Goal: Task Accomplishment & Management: Use online tool/utility

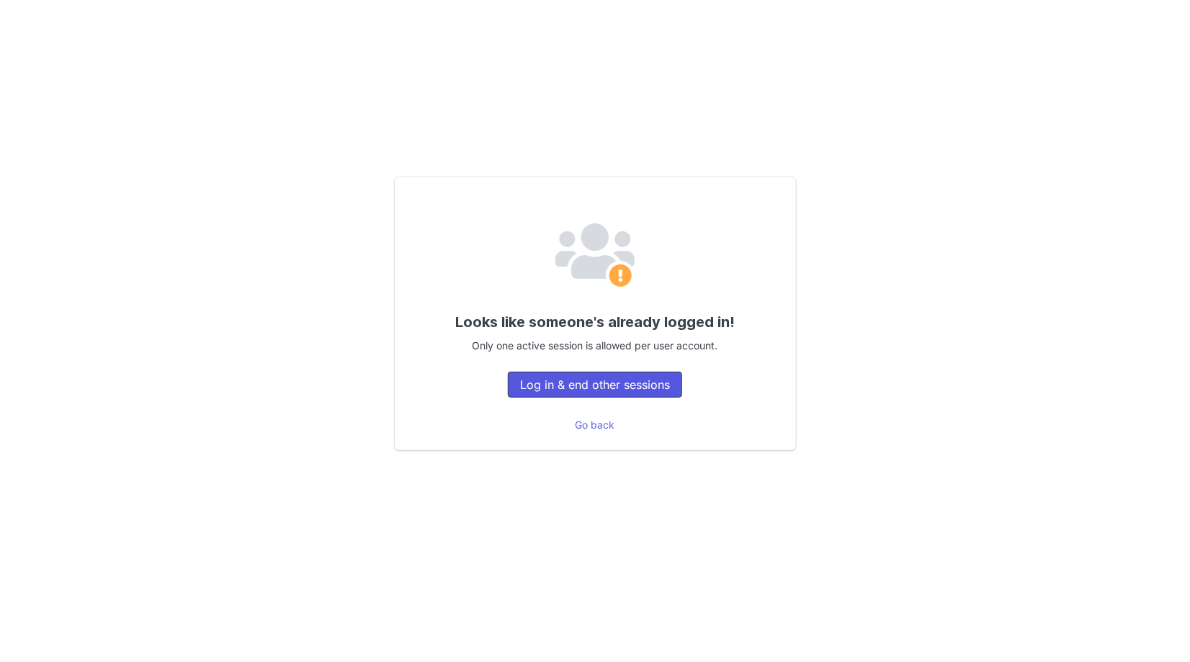
click at [602, 390] on button "Log in & end other sessions" at bounding box center [595, 385] width 174 height 26
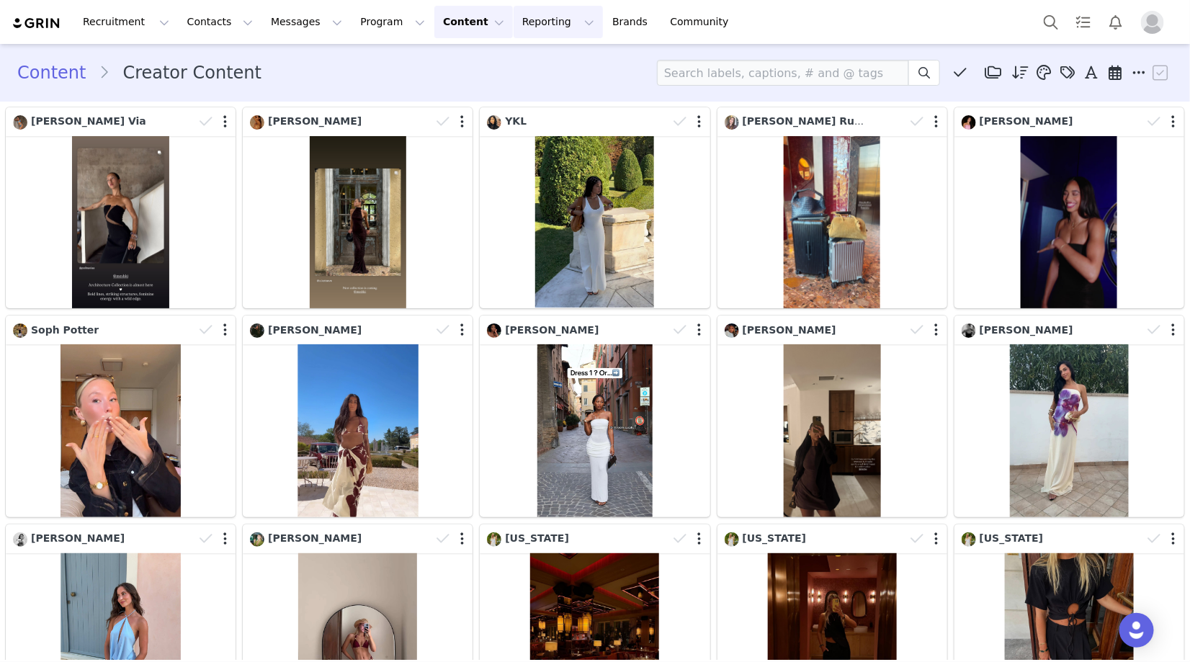
click at [514, 27] on button "Reporting Reporting" at bounding box center [558, 22] width 89 height 32
click at [529, 88] on p "Report Builder" at bounding box center [525, 90] width 72 height 15
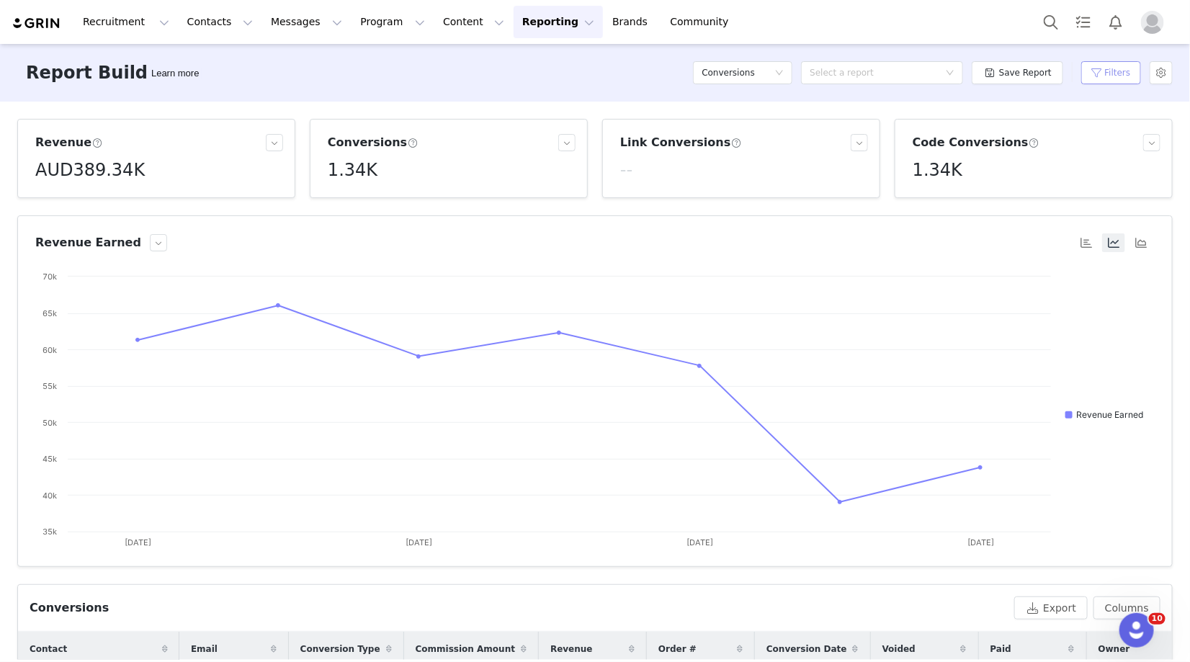
click at [1092, 79] on button "Filters" at bounding box center [1111, 72] width 60 height 23
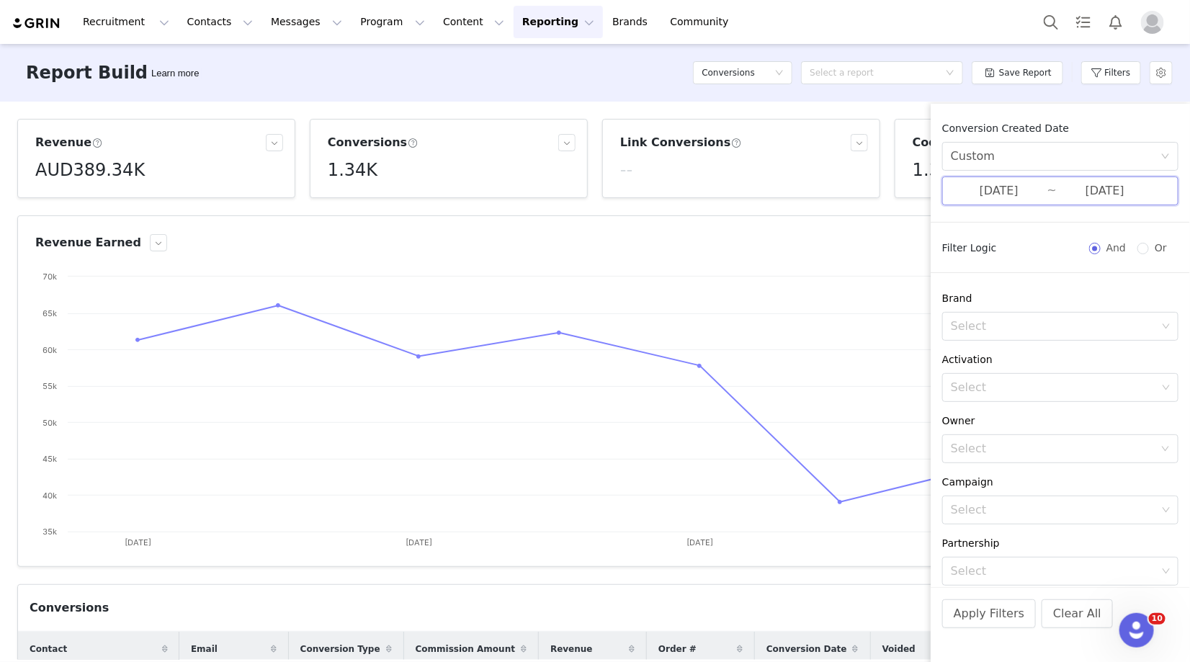
click at [1052, 192] on span "08/18/2025 ~ 08/24/2025" at bounding box center [1060, 191] width 236 height 29
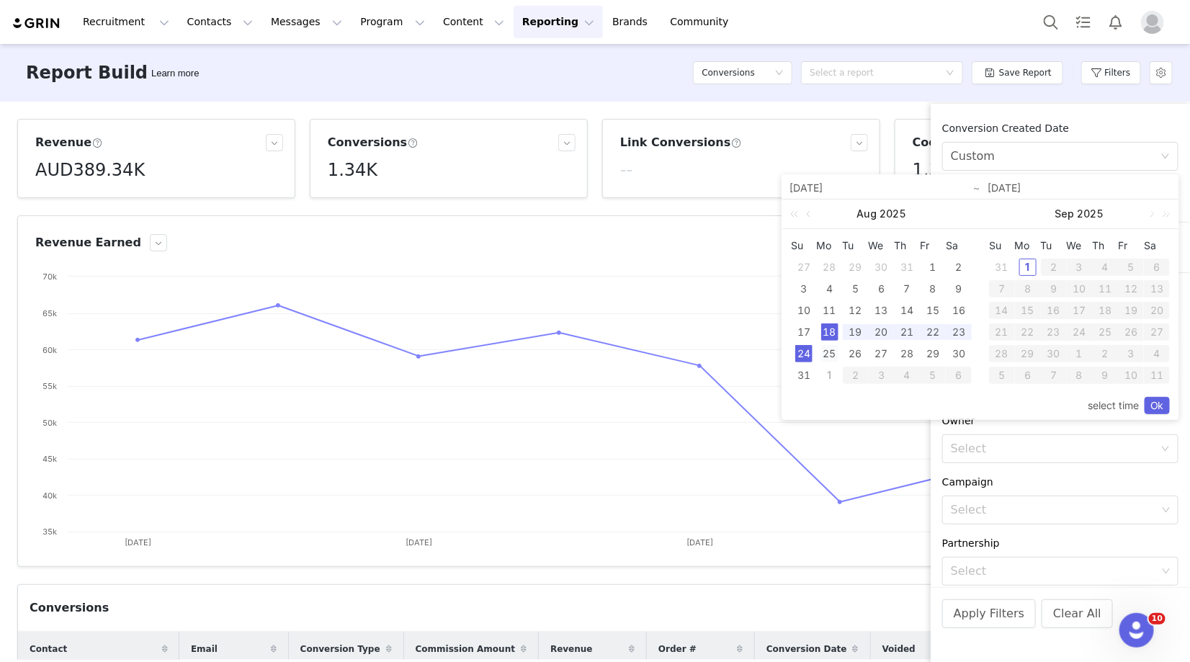
click at [829, 354] on div "25" at bounding box center [829, 353] width 17 height 17
click at [806, 374] on div "31" at bounding box center [803, 375] width 17 height 17
type input "08/25/2025"
type input "08/31/2025"
type input "08/25/2025"
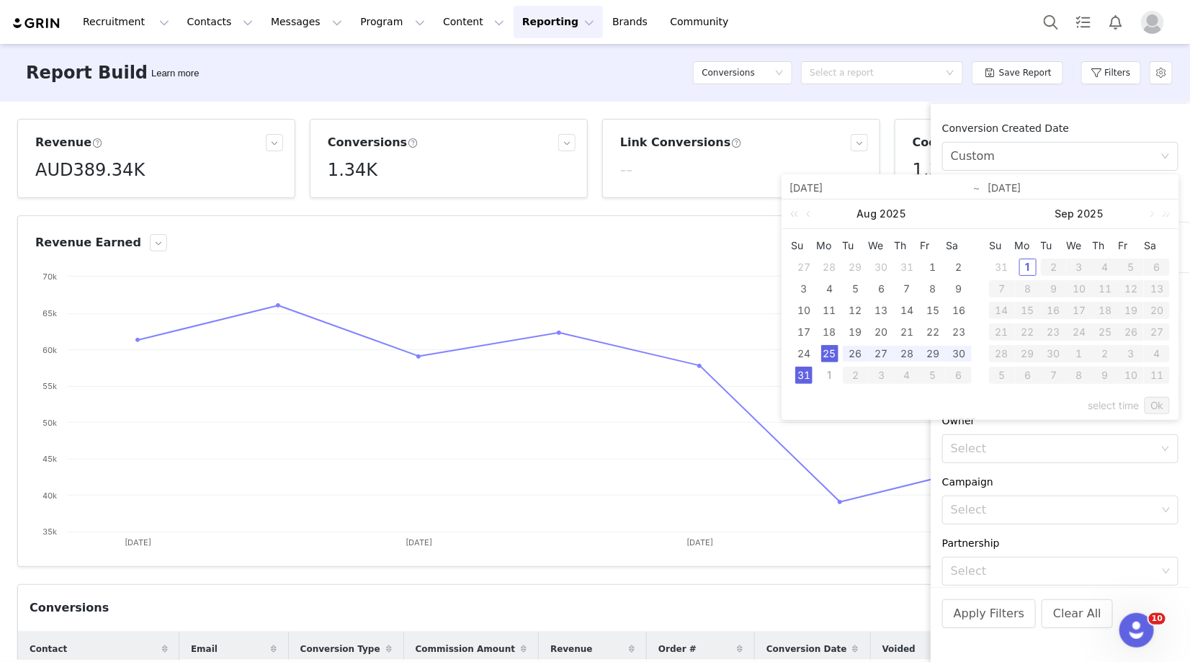
type input "08/31/2025"
click at [1161, 404] on link "Ok" at bounding box center [1157, 405] width 25 height 17
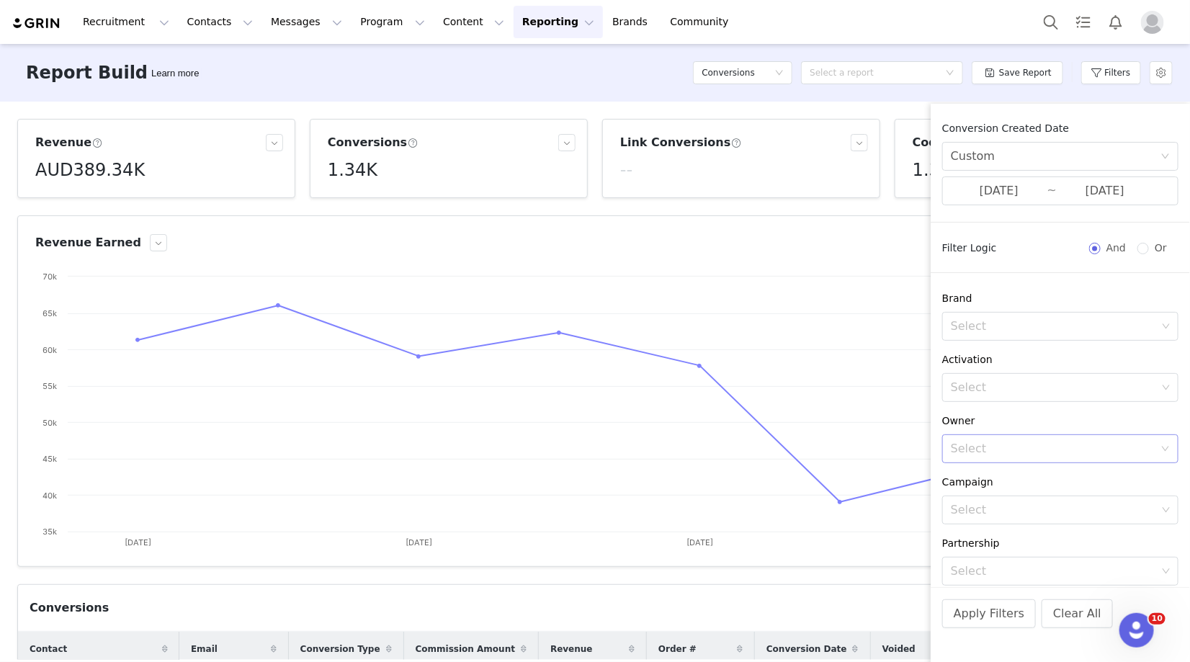
scroll to position [117, 0]
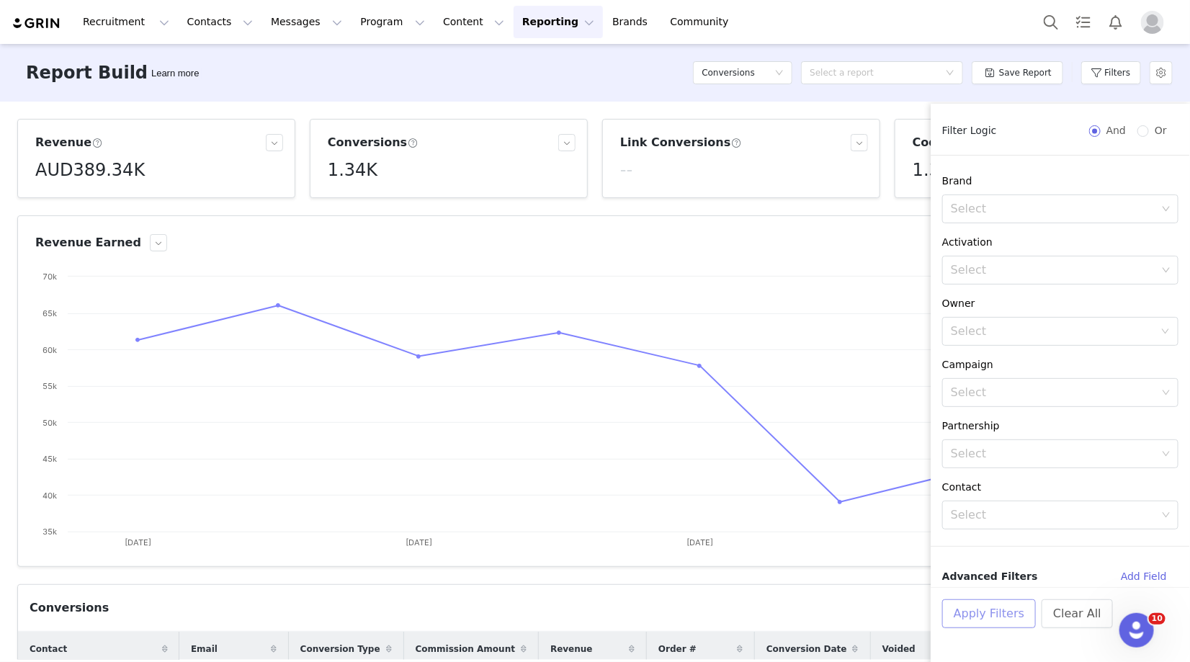
click at [984, 614] on button "Apply Filters" at bounding box center [989, 613] width 94 height 29
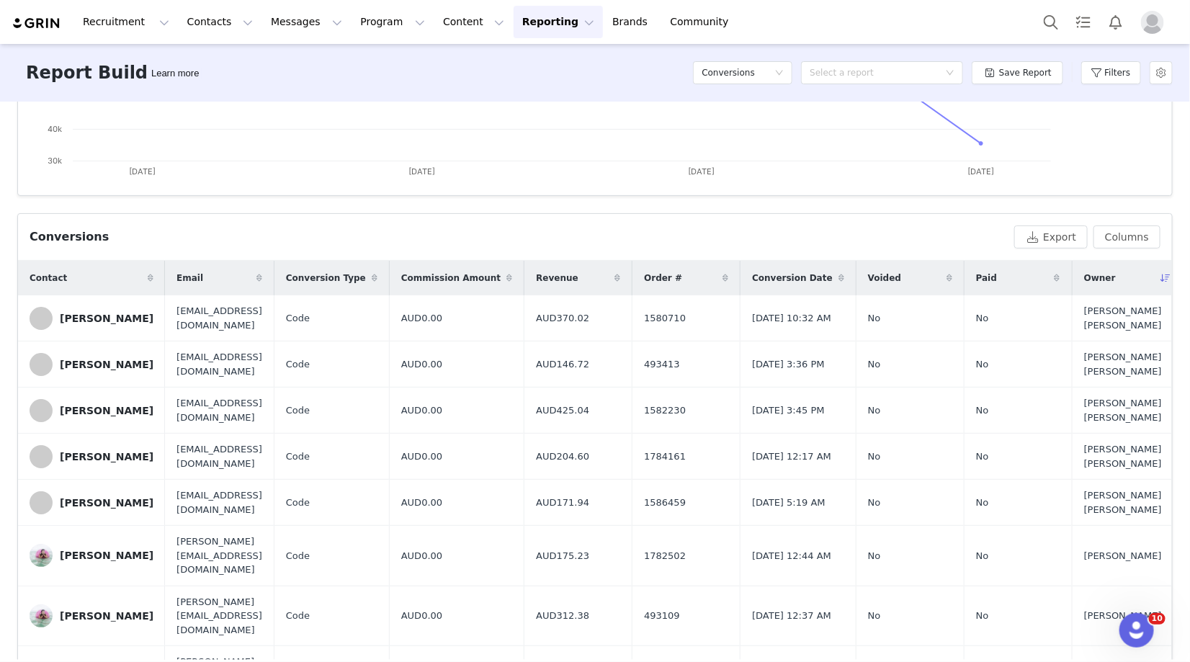
scroll to position [257, 0]
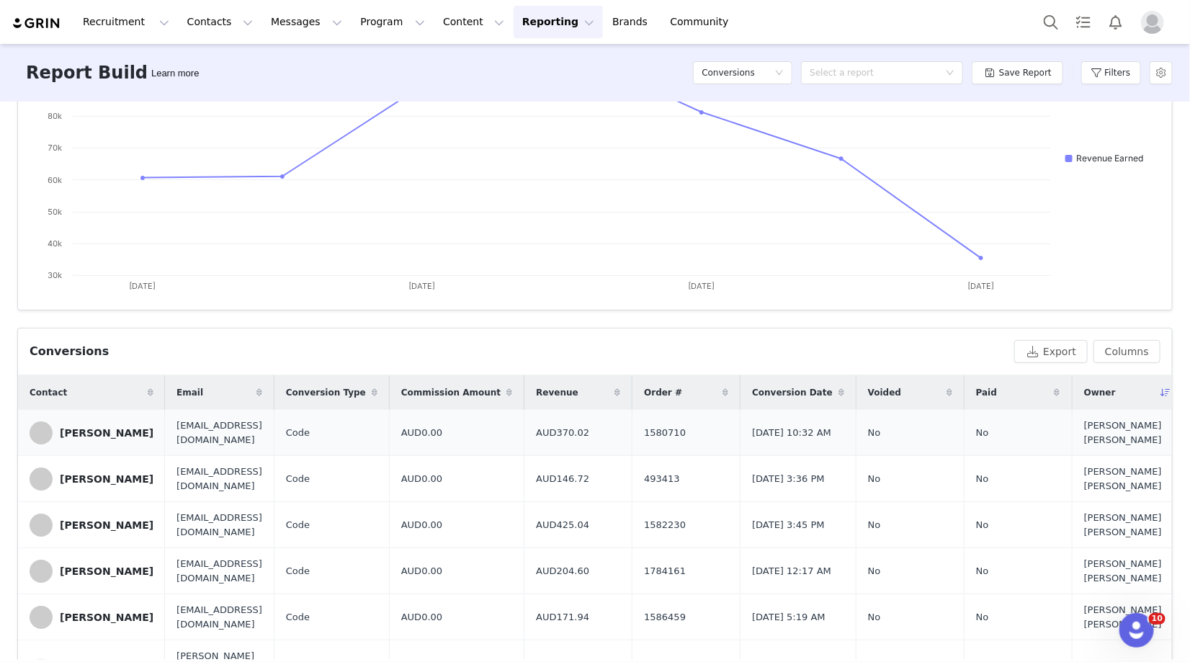
click at [99, 431] on div "Vivian Hoorn" at bounding box center [107, 433] width 94 height 12
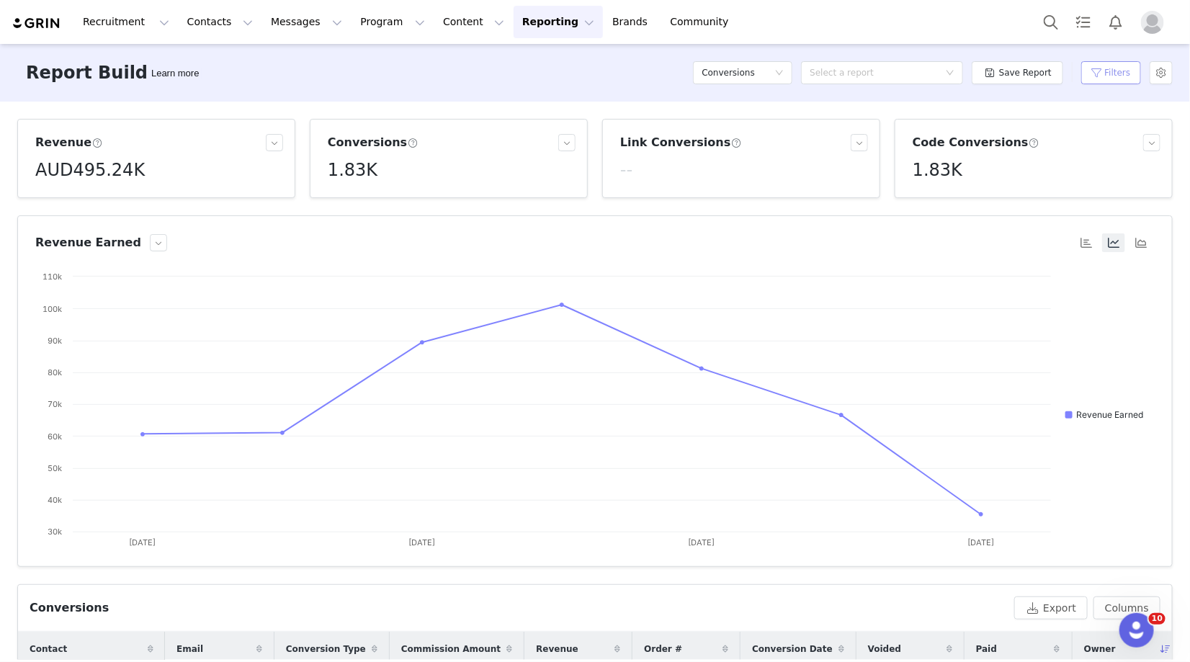
click at [1113, 73] on button "Filters" at bounding box center [1111, 72] width 60 height 23
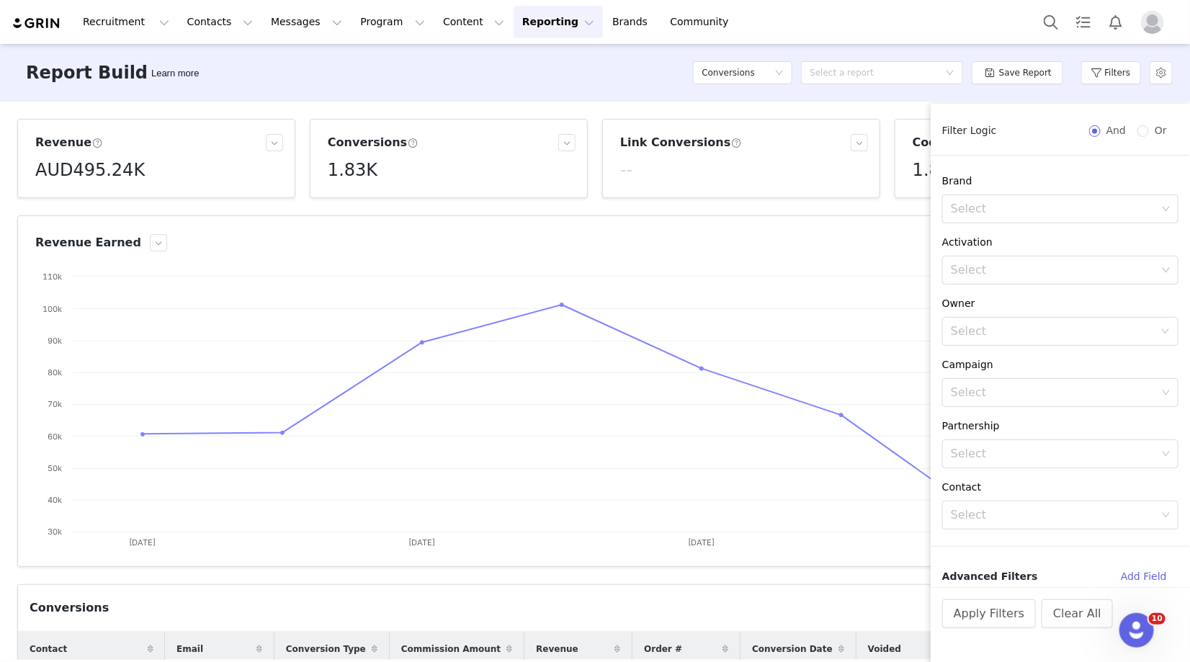
click at [870, 102] on div "Revenue AUD495.24K Conversions 1.83K Link Conversions -- Code Conversions 1.83K…" at bounding box center [595, 381] width 1190 height 558
click at [790, 97] on div "Report Builder Learn more Conversions Select a report Save Report Filters" at bounding box center [595, 73] width 1190 height 58
click at [1165, 79] on button "button" at bounding box center [1161, 72] width 23 height 23
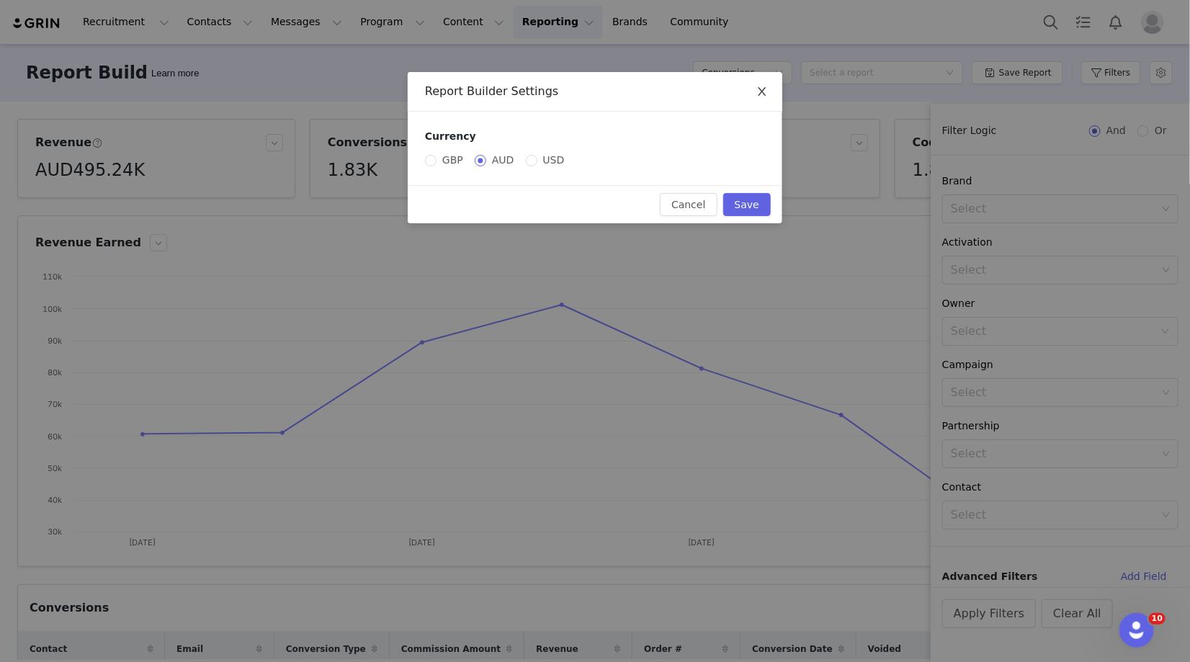
click at [772, 90] on span "Close" at bounding box center [762, 92] width 40 height 40
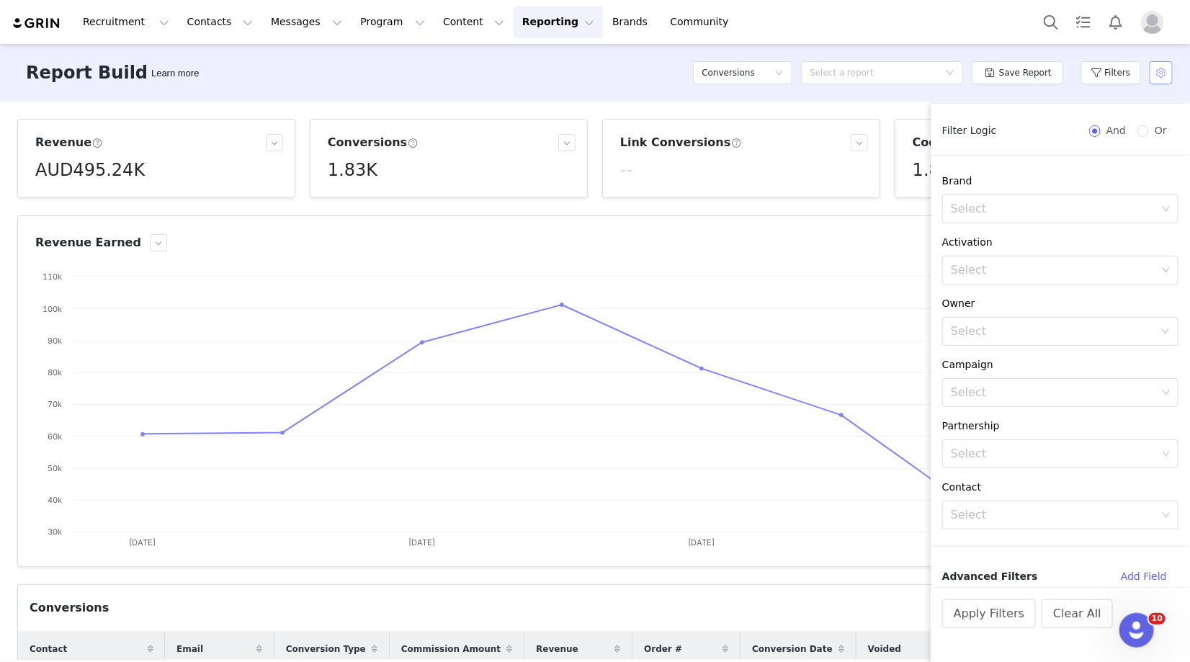
click at [1154, 76] on button "button" at bounding box center [1161, 72] width 23 height 23
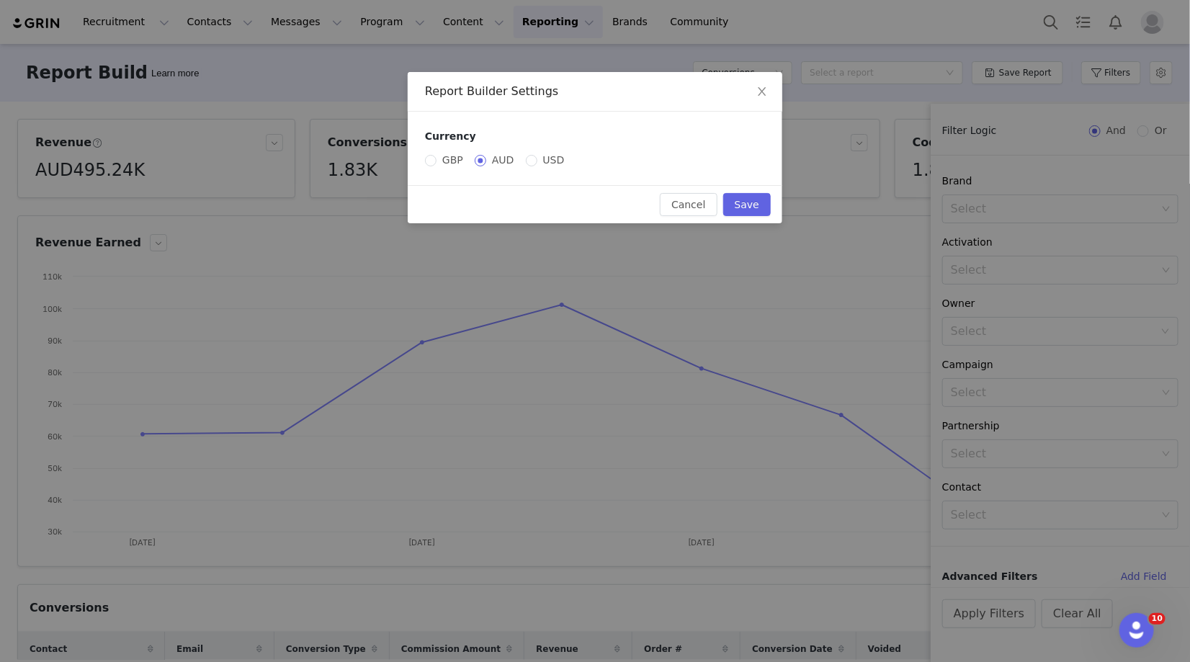
click at [1078, 50] on div "Report Builder Settings Currency GBP AUD USD Cancel Save" at bounding box center [595, 331] width 1190 height 662
click at [767, 94] on icon "icon: close" at bounding box center [763, 92] width 12 height 12
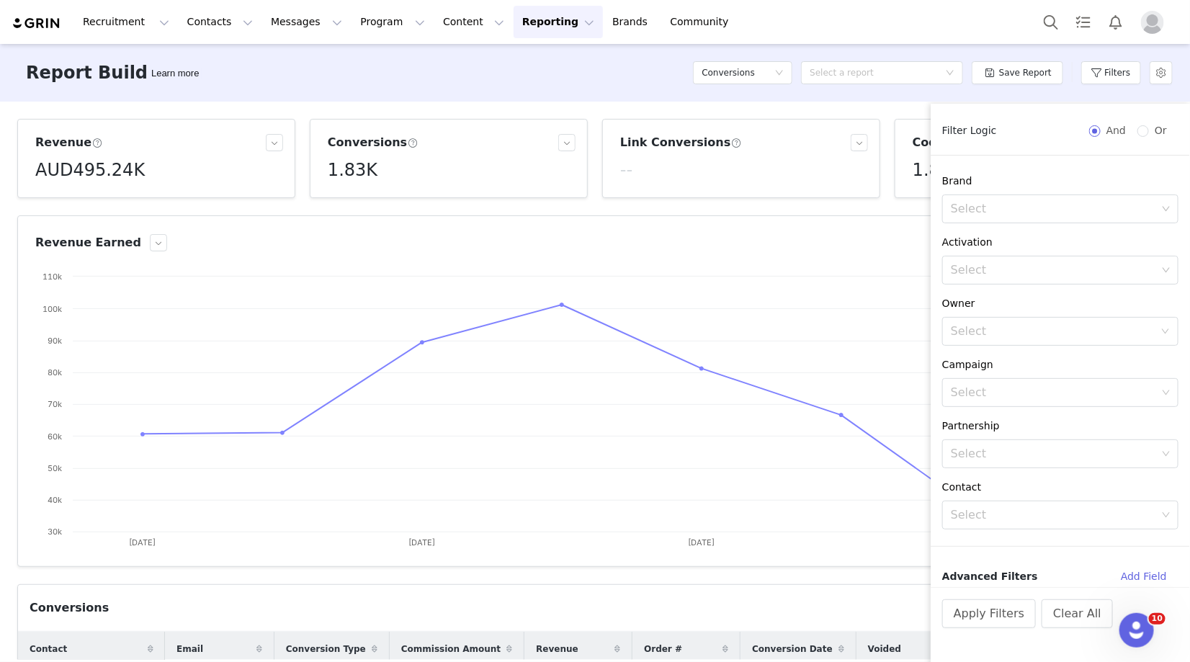
click at [1084, 54] on div "Filters" at bounding box center [1111, 72] width 60 height 43
click at [891, 99] on div "Report Builder Learn more Conversions Select a report Save Report Filters" at bounding box center [595, 73] width 1190 height 58
click at [1159, 76] on button "button" at bounding box center [1161, 72] width 23 height 23
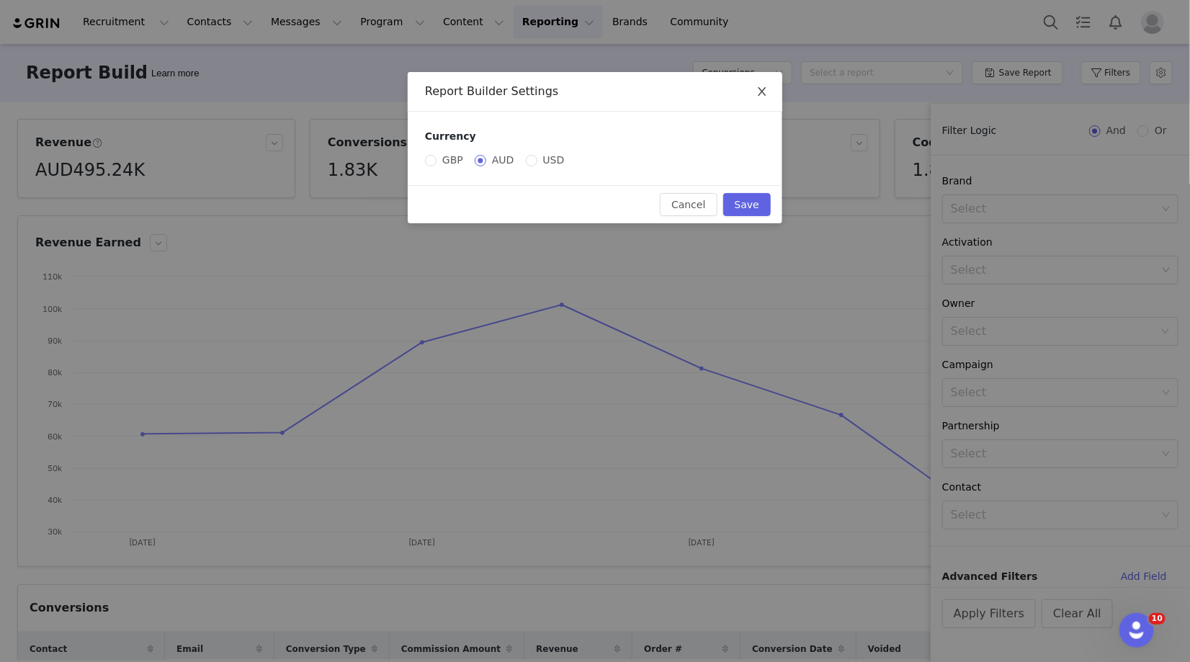
click at [754, 89] on span "Close" at bounding box center [762, 92] width 40 height 40
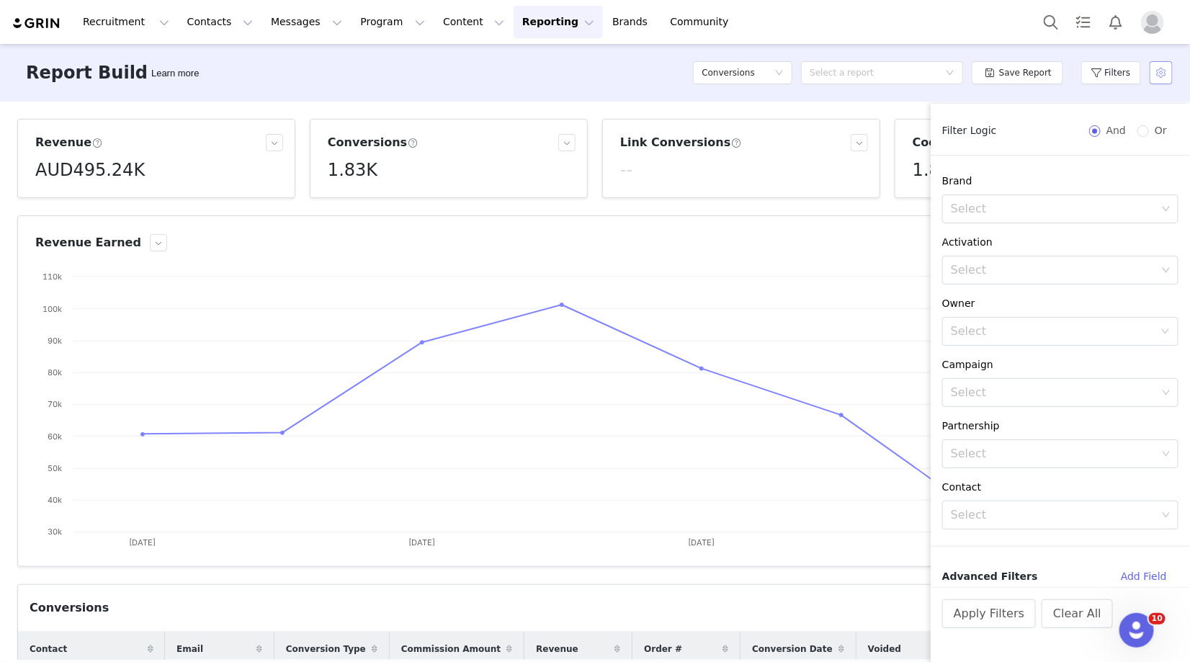
click at [1166, 76] on button "button" at bounding box center [1161, 72] width 23 height 23
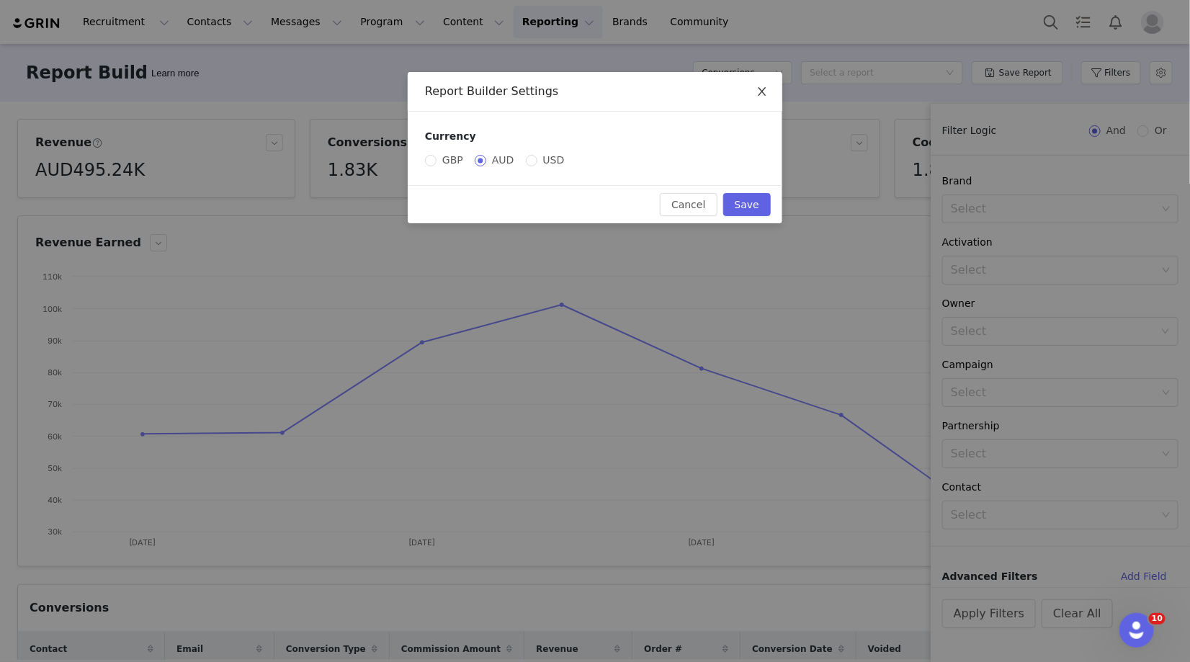
click at [759, 85] on span "Close" at bounding box center [762, 92] width 40 height 40
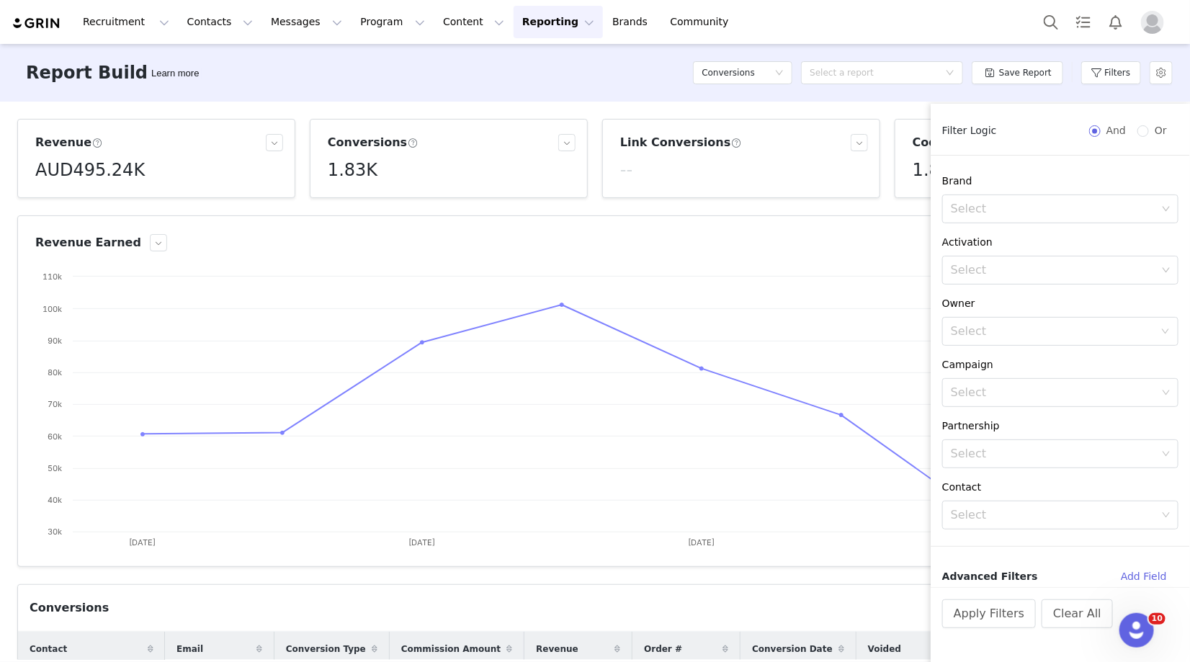
click at [519, 4] on div "Recruitment Recruitment Creator Search Curated Lists Landing Pages Web Extensio…" at bounding box center [595, 22] width 1190 height 44
click at [519, 27] on button "Reporting Reporting" at bounding box center [558, 22] width 89 height 32
click at [230, 96] on div "Report Builder Learn more Conversions Select a report Save Report Filters" at bounding box center [595, 73] width 1190 height 58
click at [1161, 76] on button "button" at bounding box center [1161, 72] width 23 height 23
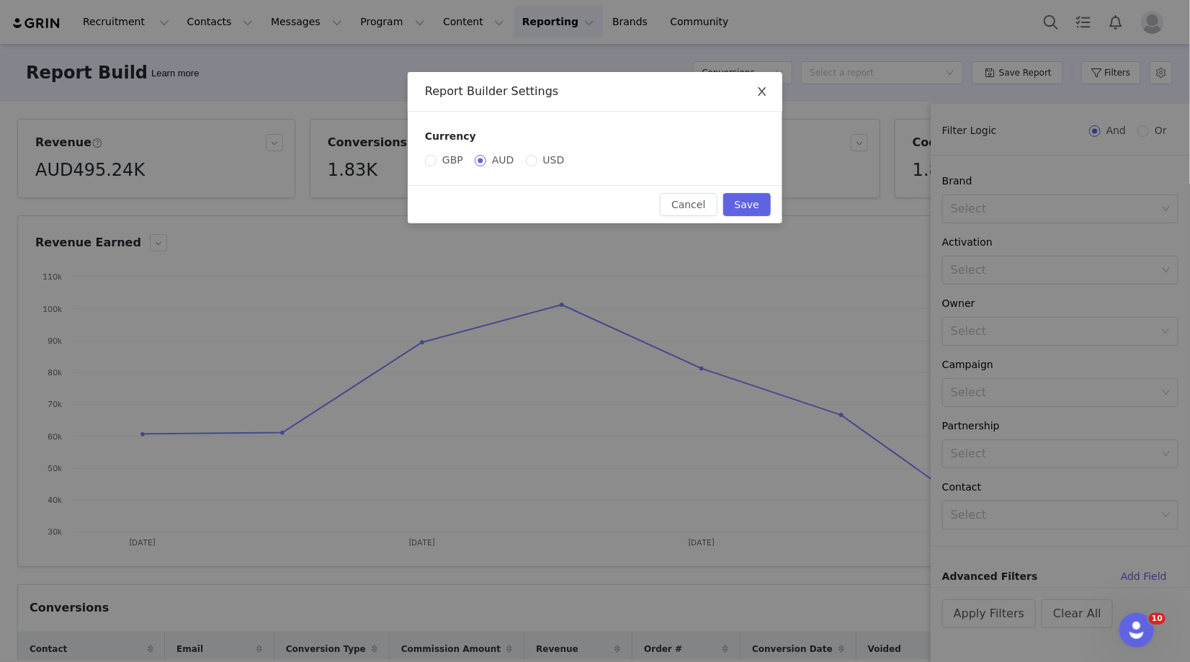
click at [750, 89] on span "Close" at bounding box center [762, 92] width 40 height 40
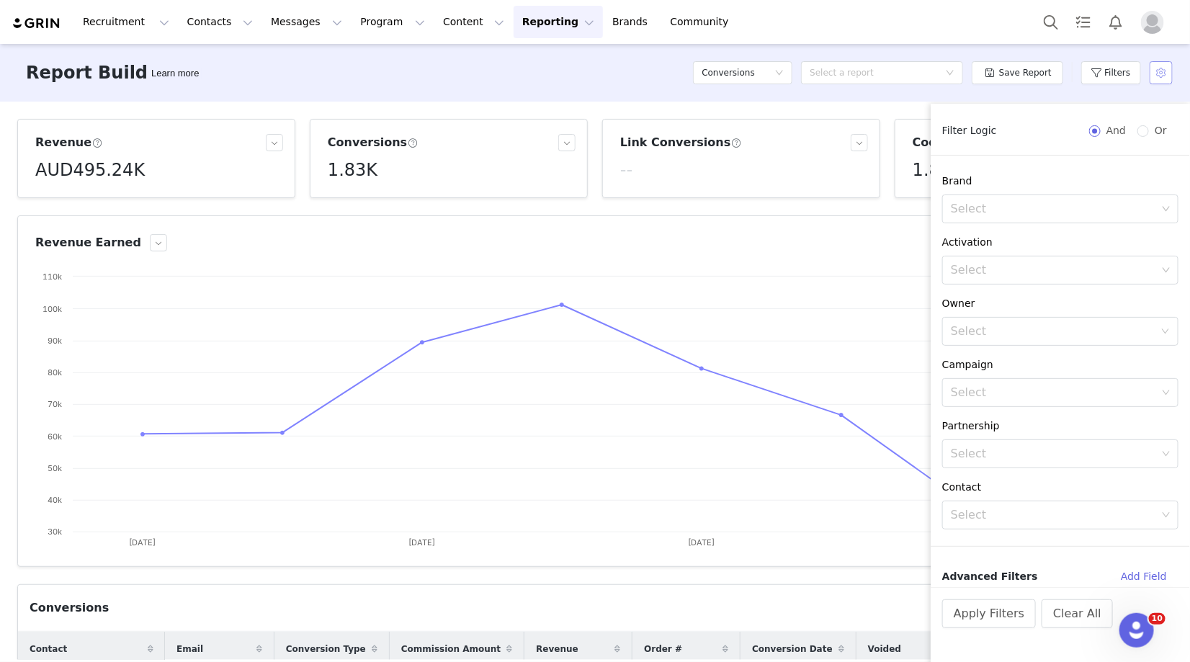
click at [1168, 68] on button "button" at bounding box center [1161, 72] width 23 height 23
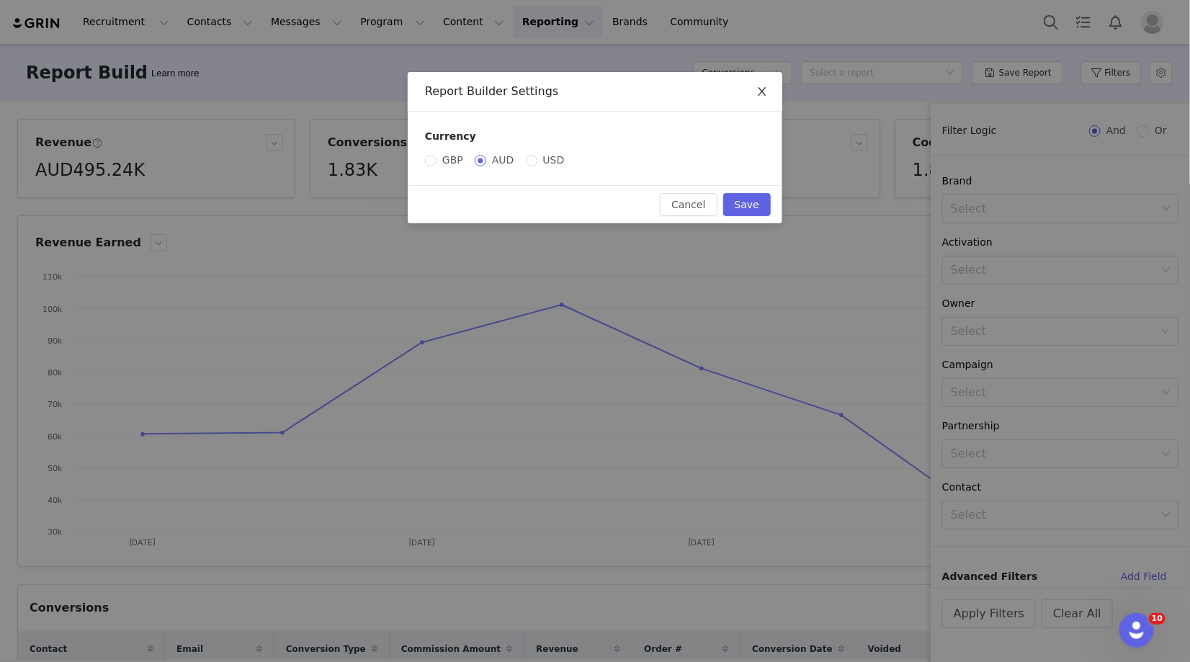
click at [771, 94] on span "Close" at bounding box center [762, 92] width 40 height 40
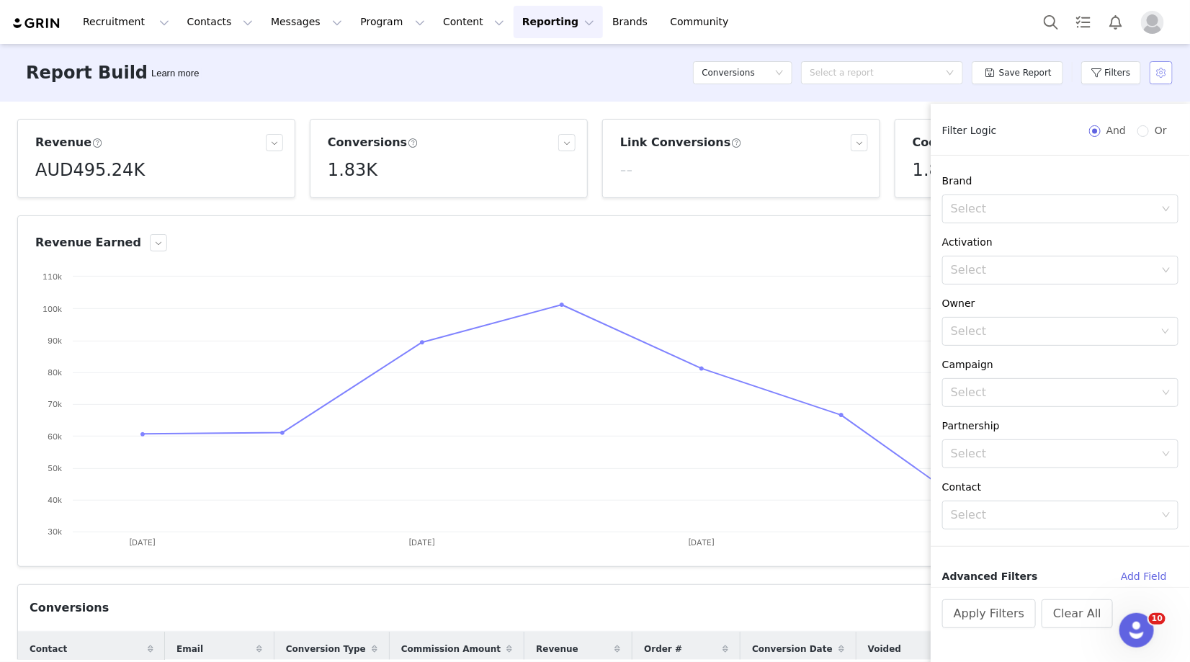
click at [1166, 76] on button "button" at bounding box center [1161, 72] width 23 height 23
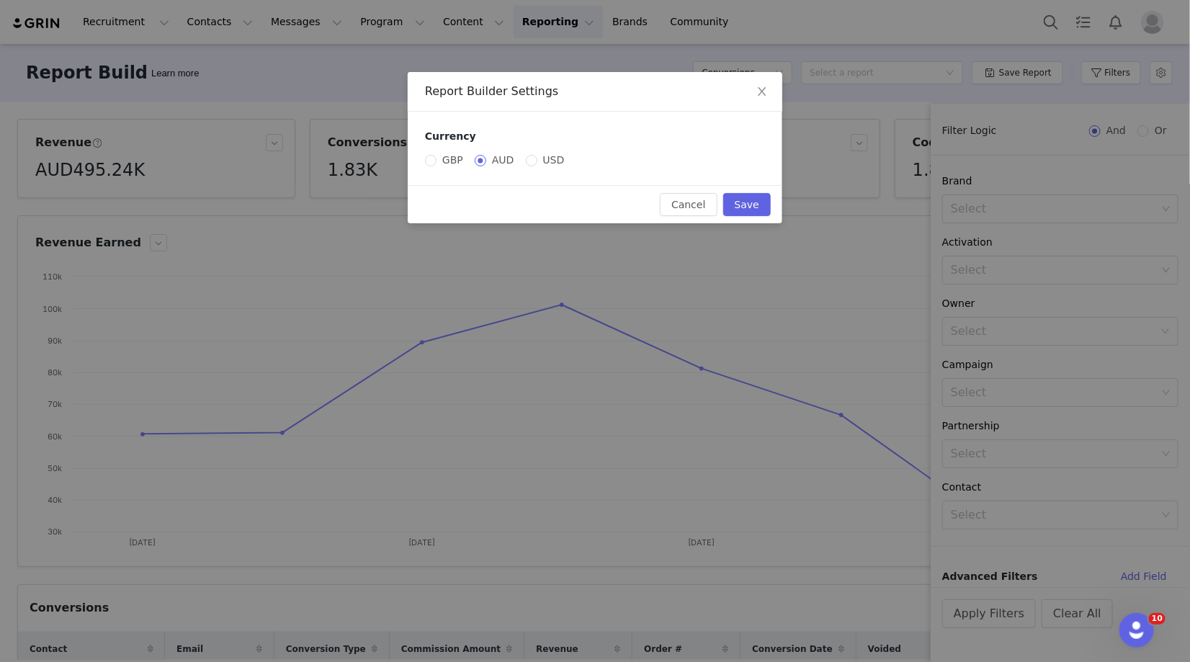
click at [906, 55] on div "Report Builder Settings Currency GBP AUD USD Cancel Save" at bounding box center [595, 331] width 1190 height 662
click at [754, 102] on span "Close" at bounding box center [762, 92] width 40 height 40
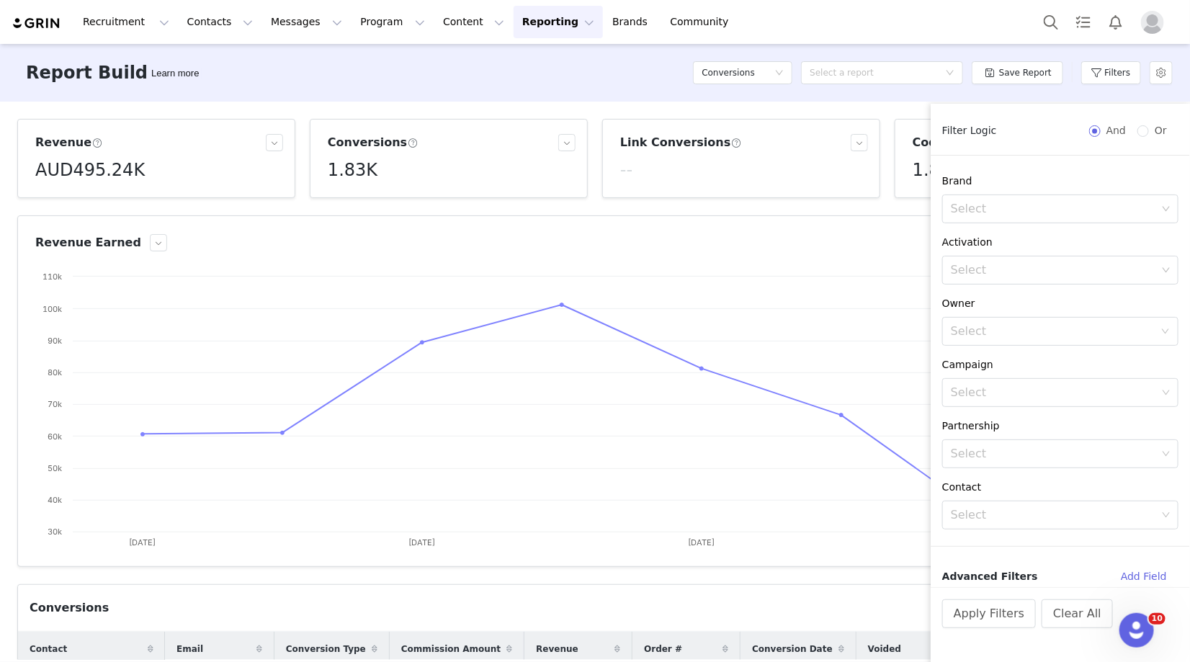
click at [876, 44] on div "Report Builder Learn more Conversions Select a report Save Report Filters" at bounding box center [595, 73] width 1190 height 58
click at [1164, 76] on button "button" at bounding box center [1161, 72] width 23 height 23
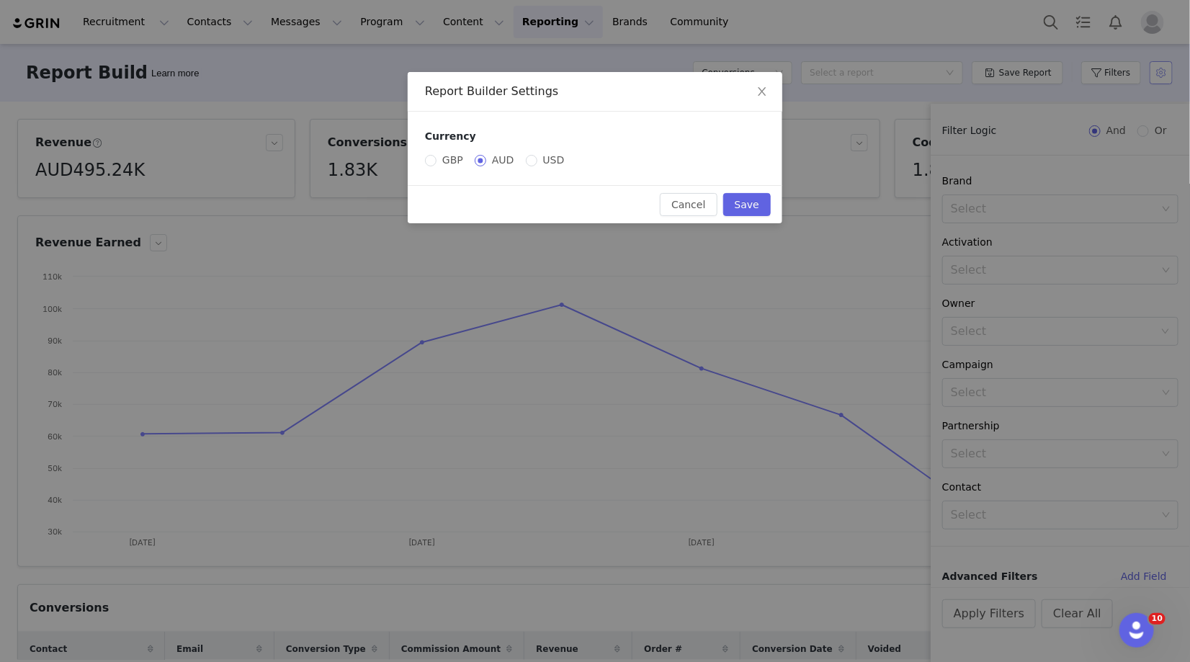
click at [1164, 76] on div "Report Builder Settings Currency GBP AUD USD Cancel Save" at bounding box center [595, 331] width 1190 height 662
click at [756, 97] on span "Close" at bounding box center [762, 92] width 40 height 40
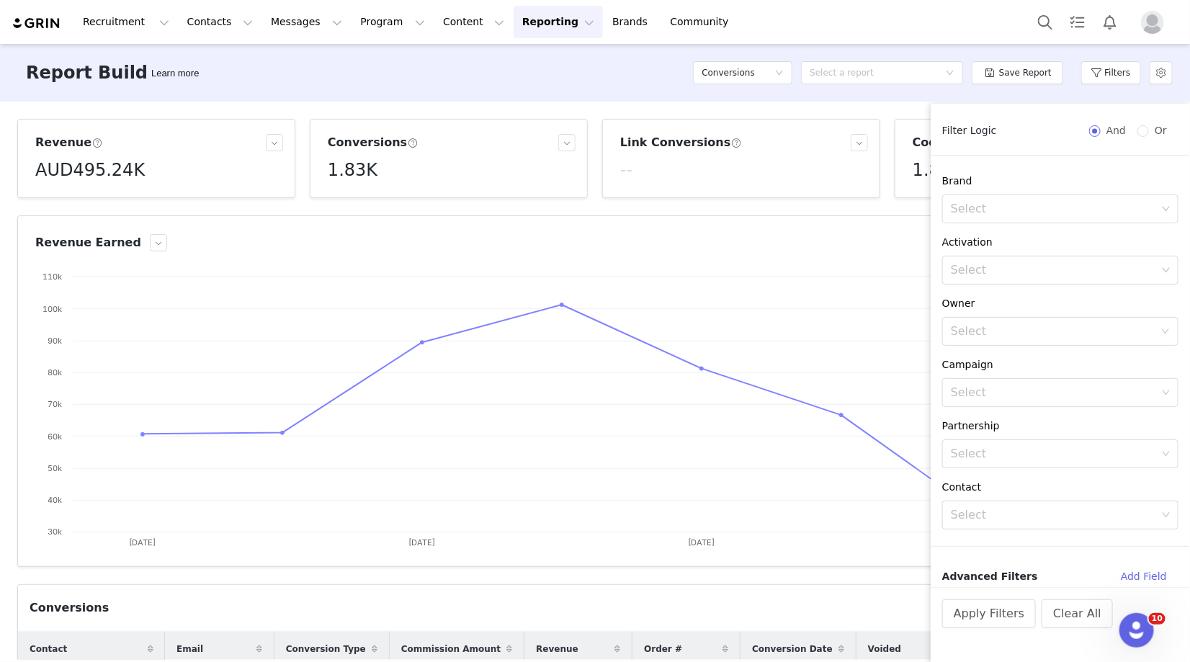
click at [1130, 59] on div "Filters" at bounding box center [1111, 72] width 60 height 43
click at [1107, 46] on div "Report Builder Learn more Conversions Select a report Save Report Filters" at bounding box center [595, 73] width 1190 height 58
click at [1159, 71] on button "button" at bounding box center [1161, 72] width 23 height 23
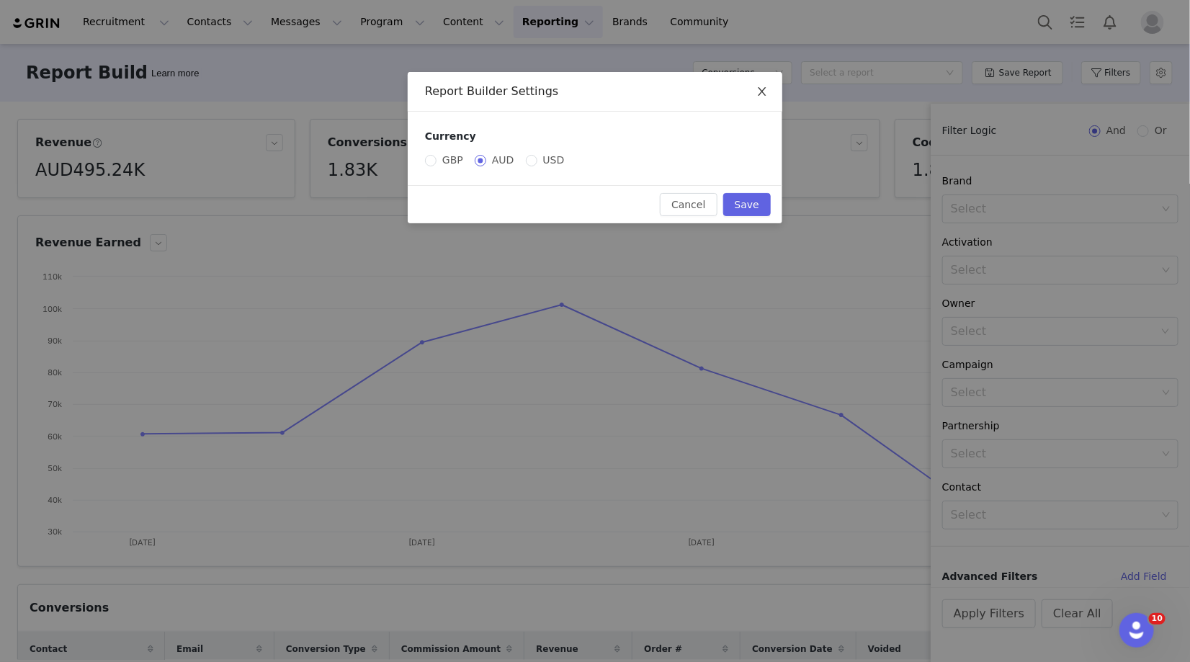
click at [755, 85] on span "Close" at bounding box center [762, 92] width 40 height 40
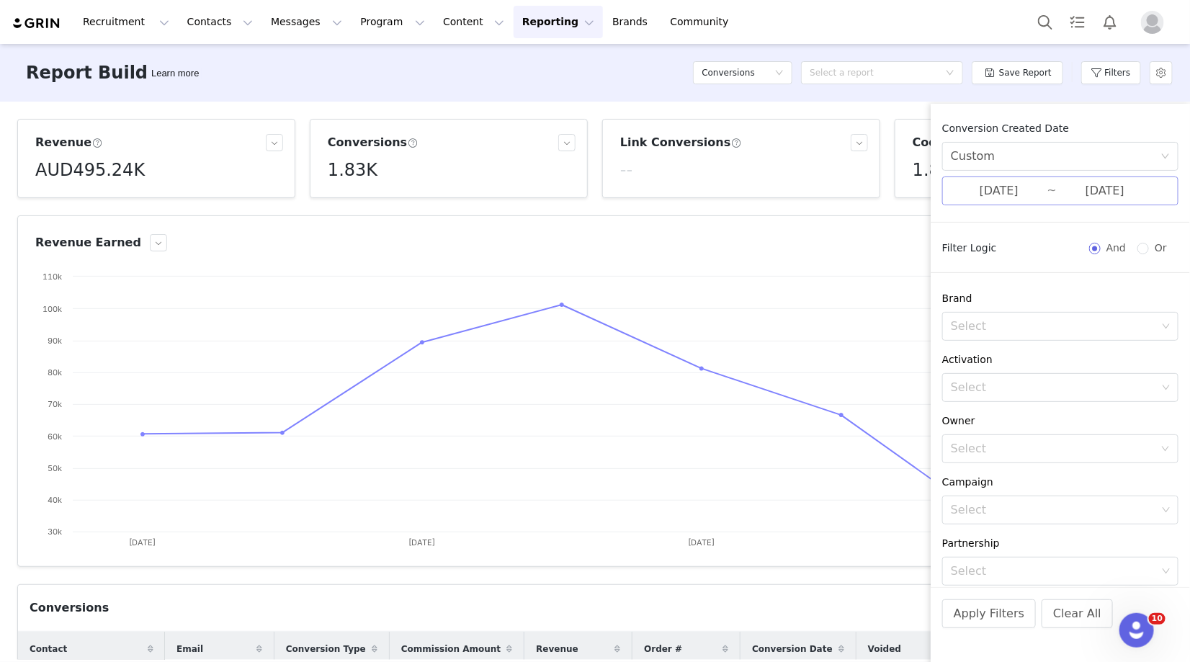
click at [1022, 196] on input "08/25/2025" at bounding box center [999, 191] width 97 height 19
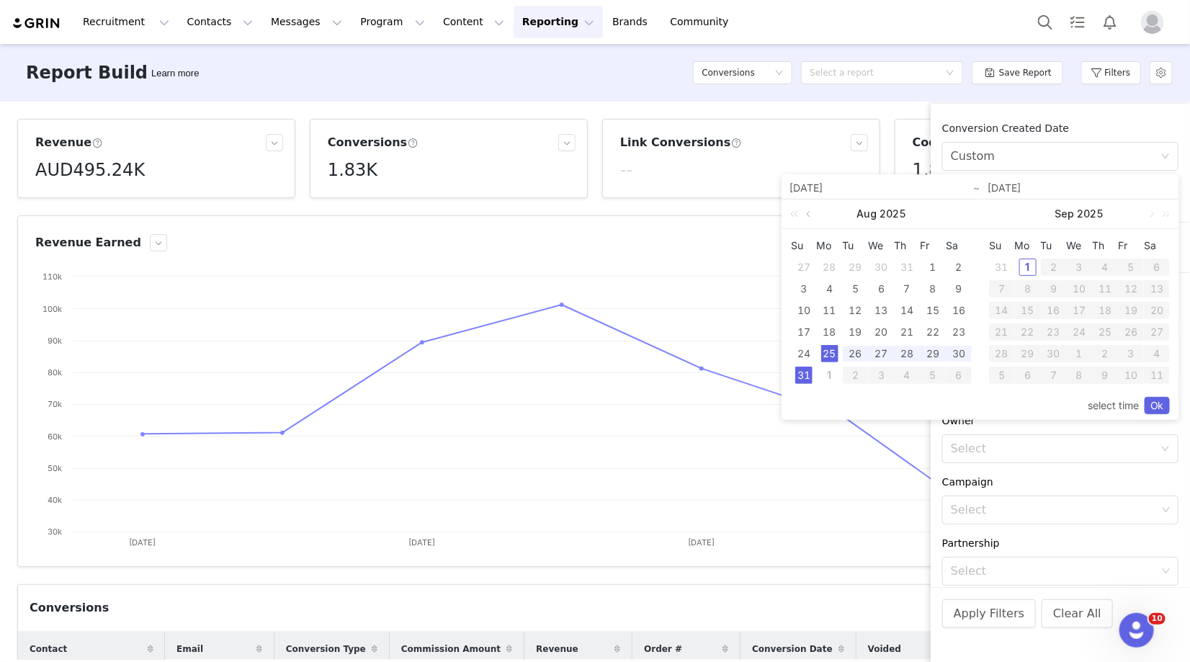
click at [811, 216] on link at bounding box center [809, 214] width 13 height 29
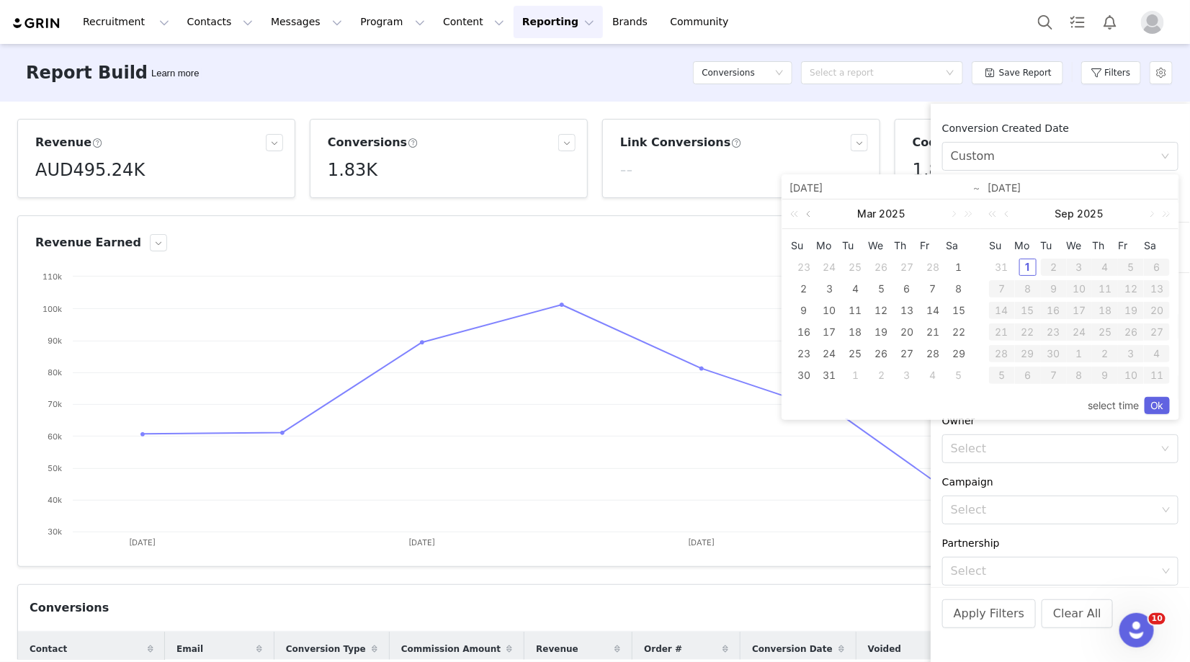
click at [811, 216] on link at bounding box center [809, 214] width 13 height 29
click at [878, 264] on div "1" at bounding box center [881, 267] width 17 height 17
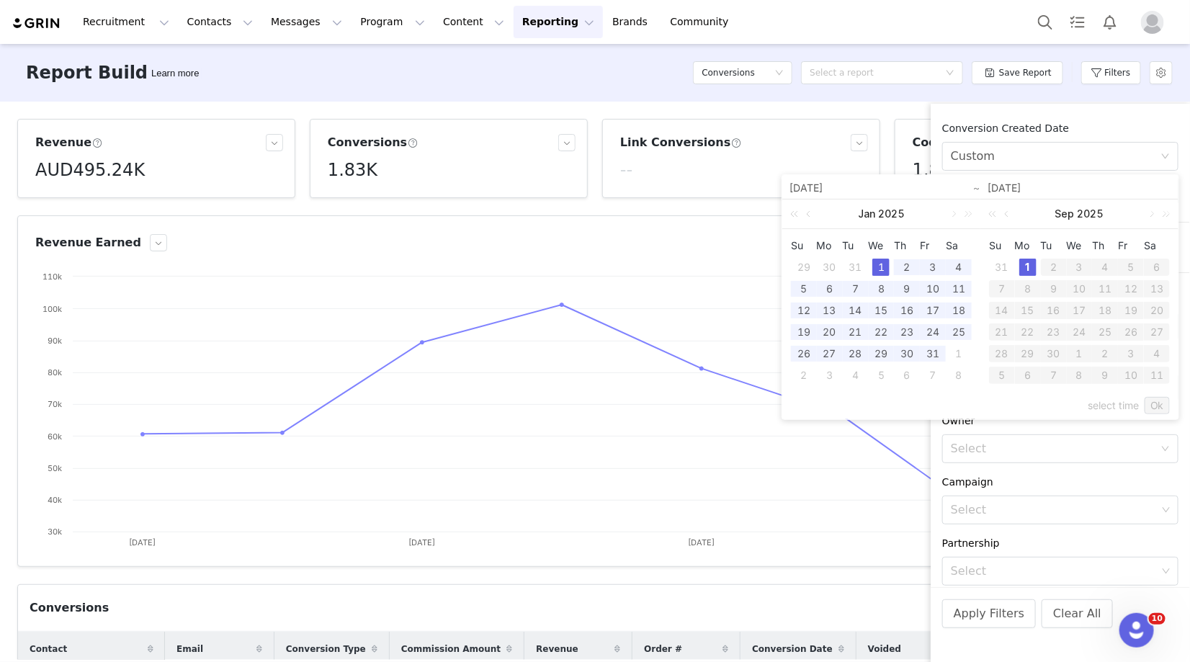
click at [1027, 271] on div "1" at bounding box center [1028, 267] width 17 height 17
click at [1158, 405] on link "Ok" at bounding box center [1157, 405] width 25 height 17
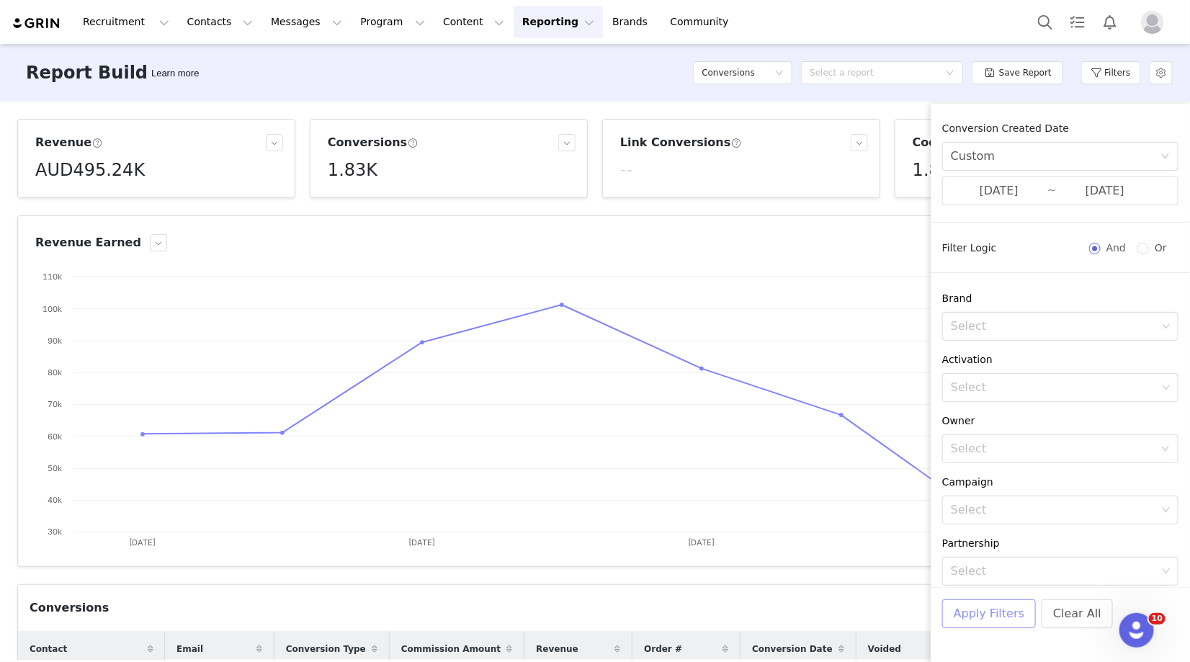
click at [1000, 619] on button "Apply Filters" at bounding box center [989, 613] width 94 height 29
